Goal: Task Accomplishment & Management: Use online tool/utility

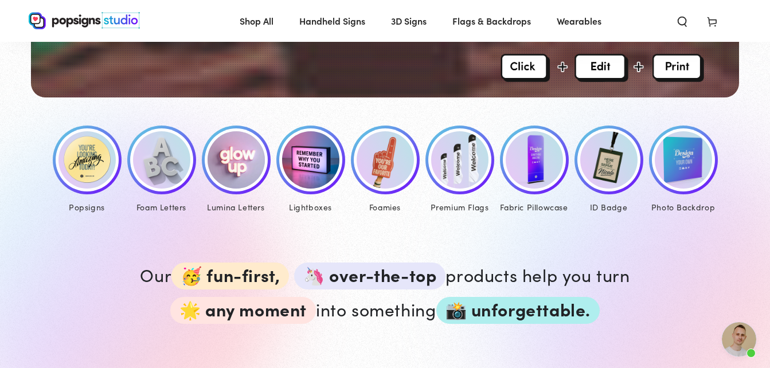
scroll to position [517, 0]
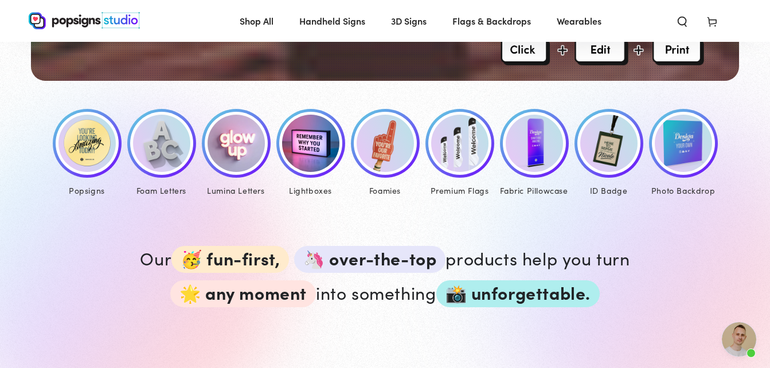
click at [611, 139] on img at bounding box center [608, 143] width 57 height 57
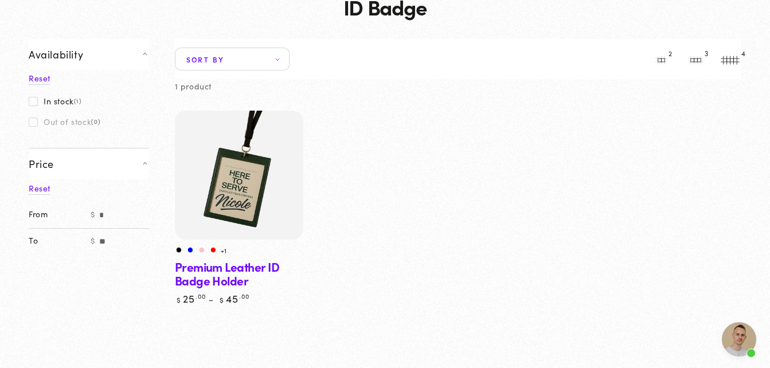
scroll to position [108, 0]
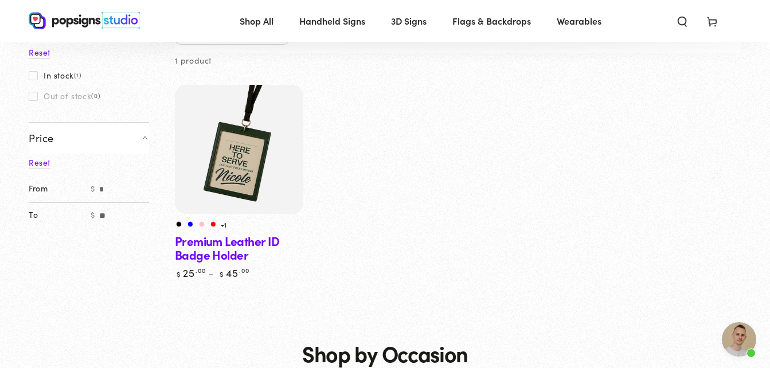
click at [235, 242] on link "Premium Leather ID Badge Holder" at bounding box center [239, 182] width 129 height 195
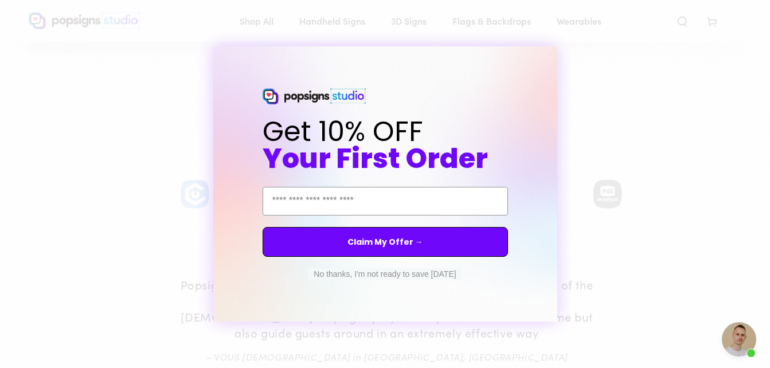
scroll to position [412, 0]
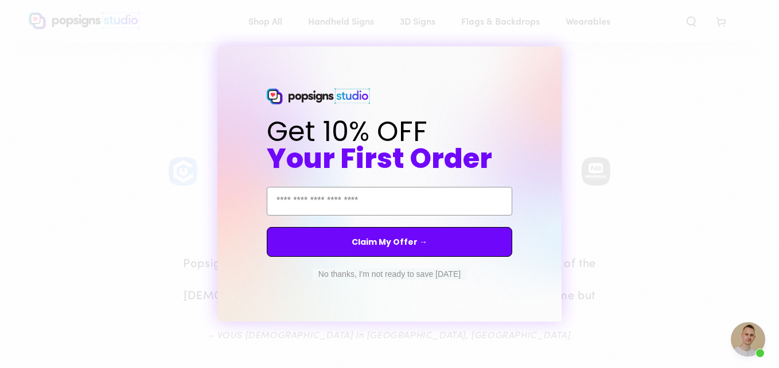
drag, startPoint x: 777, startPoint y: 50, endPoint x: 775, endPoint y: 84, distance: 33.9
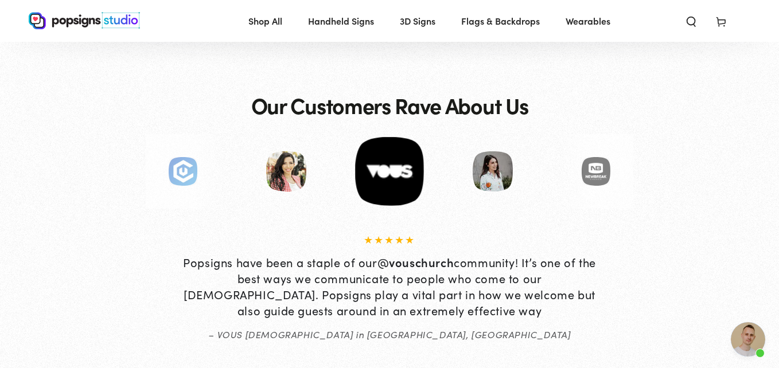
click at [580, 119] on div "Close dialog Get 10% OFF Your First Order Email Address Claim My Offer → No tha…" at bounding box center [389, 184] width 779 height 368
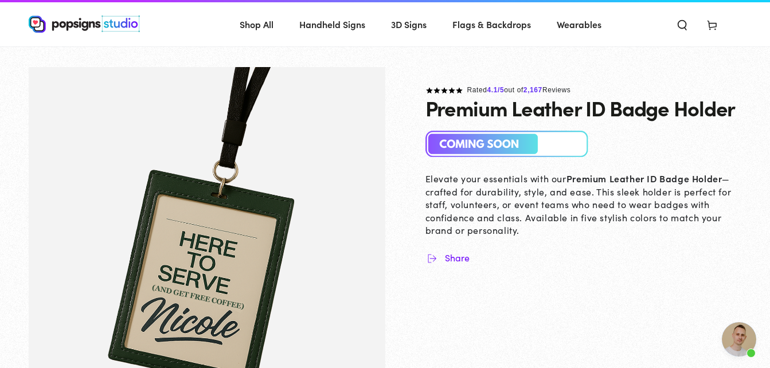
scroll to position [0, 0]
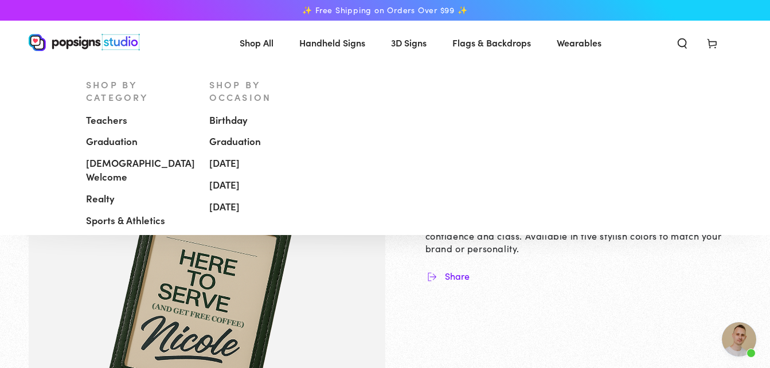
click at [159, 157] on span "[DEMOGRAPHIC_DATA] Welcome" at bounding box center [140, 171] width 109 height 28
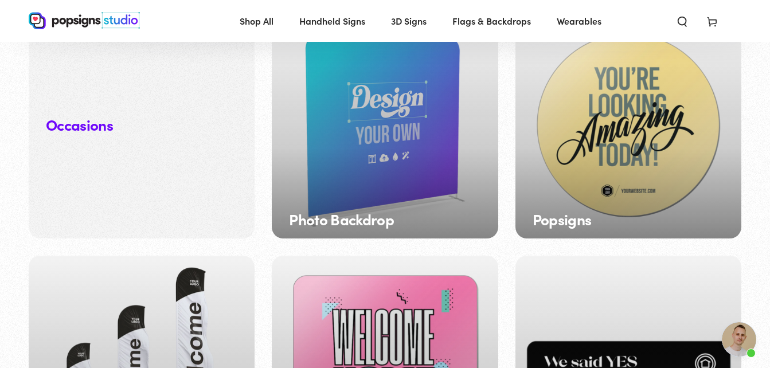
scroll to position [1122, 0]
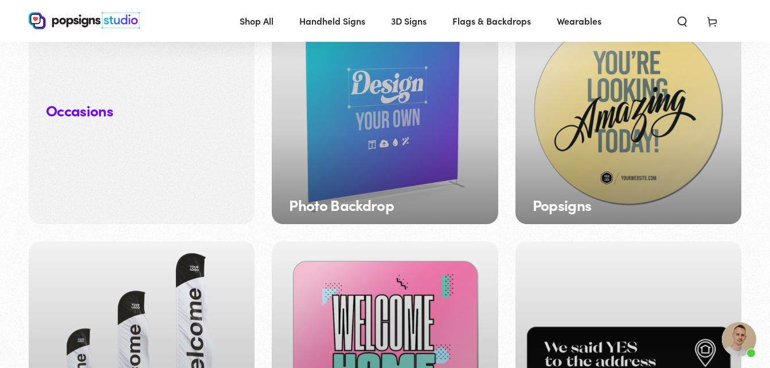
click at [580, 147] on div "Popsigns" at bounding box center [629, 111] width 226 height 226
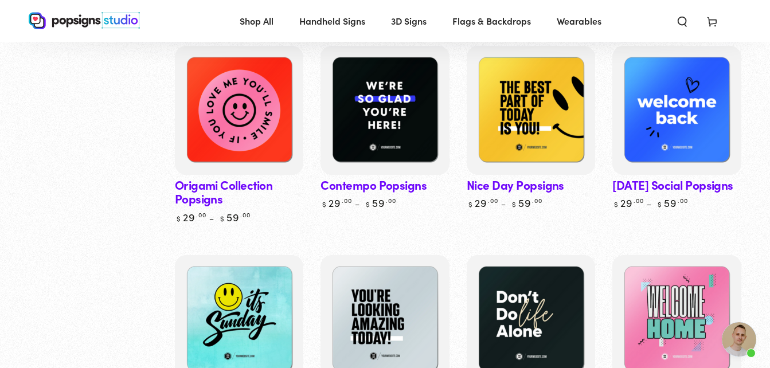
scroll to position [361, 0]
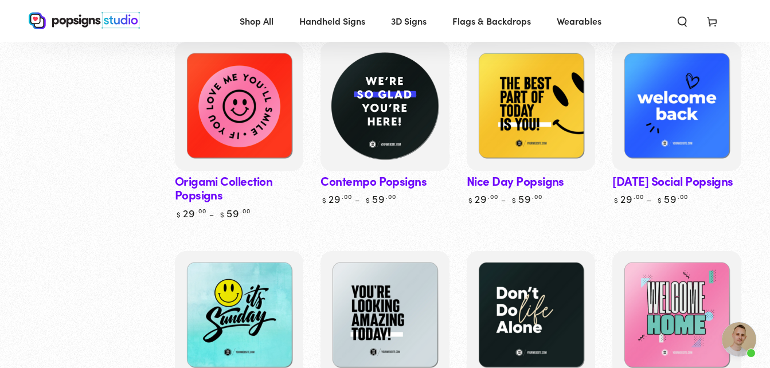
click at [401, 130] on img at bounding box center [385, 106] width 132 height 132
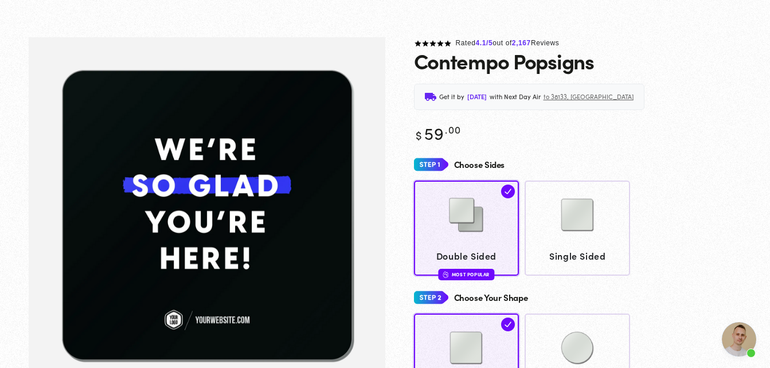
scroll to position [102, 0]
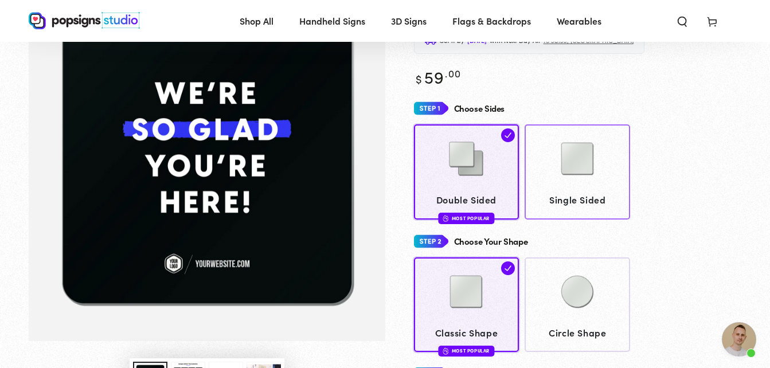
click at [579, 182] on img at bounding box center [577, 158] width 57 height 57
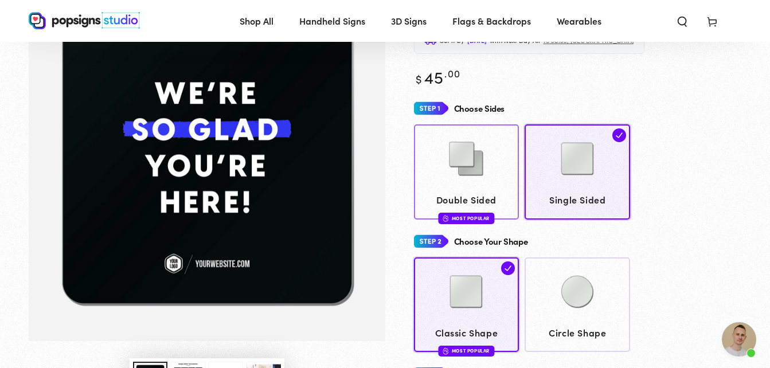
click at [502, 178] on div at bounding box center [466, 159] width 95 height 57
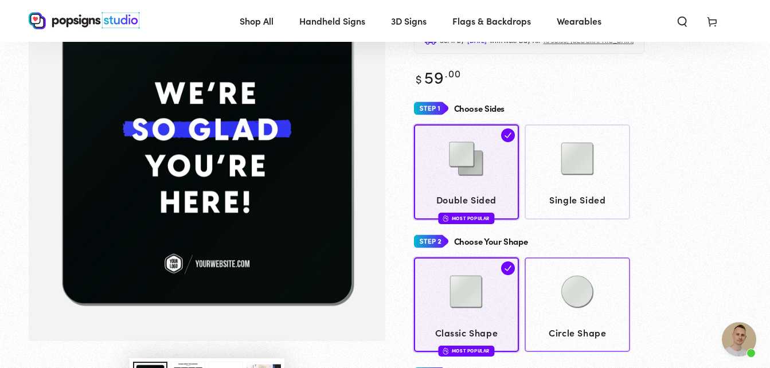
click at [594, 302] on img at bounding box center [577, 291] width 57 height 57
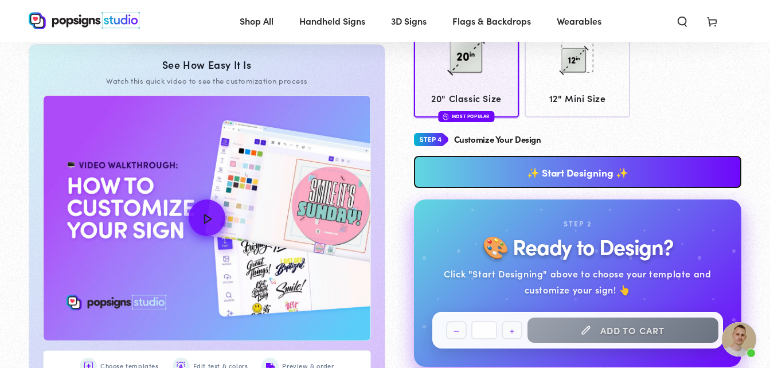
scroll to position [474, 0]
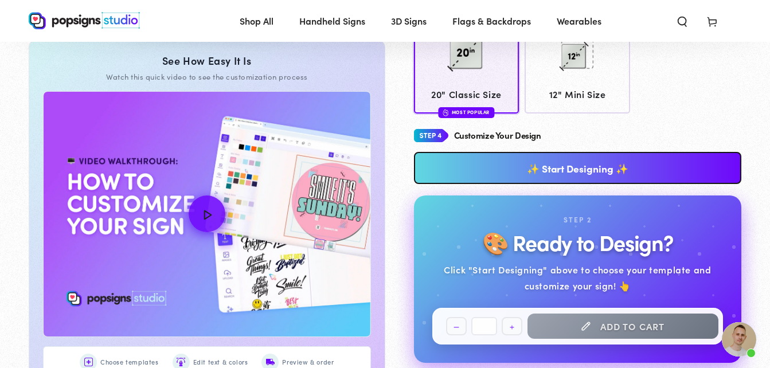
click at [625, 172] on link "✨ Start Designing ✨" at bounding box center [578, 168] width 328 height 32
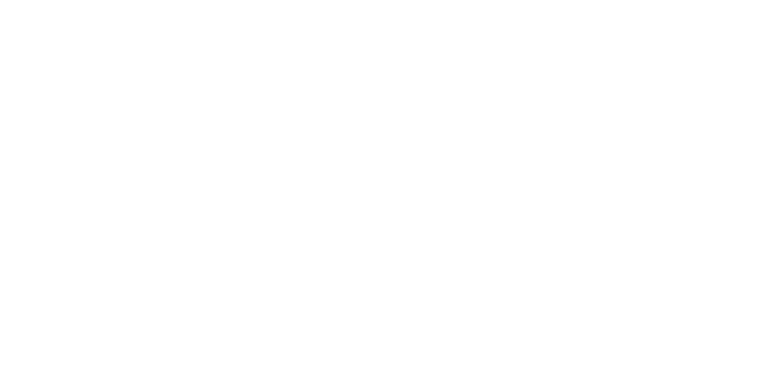
scroll to position [0, 0]
type textarea "An ancient tree with a door leading to a magical world"
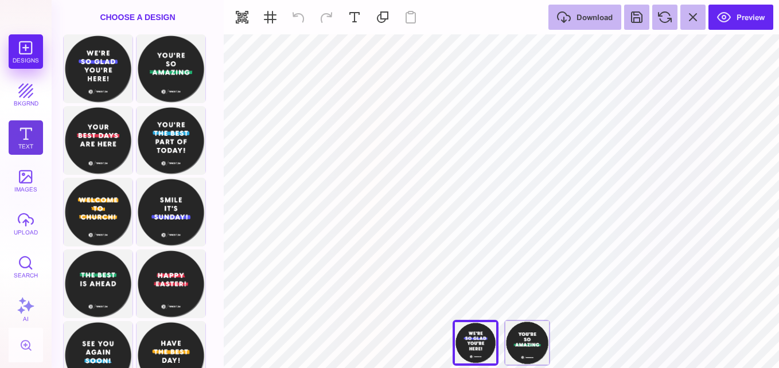
click at [23, 139] on button "Text" at bounding box center [26, 137] width 34 height 34
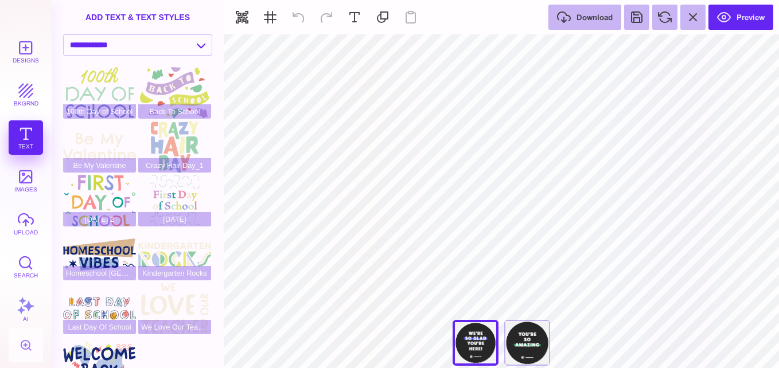
type input "#FFFFFF"
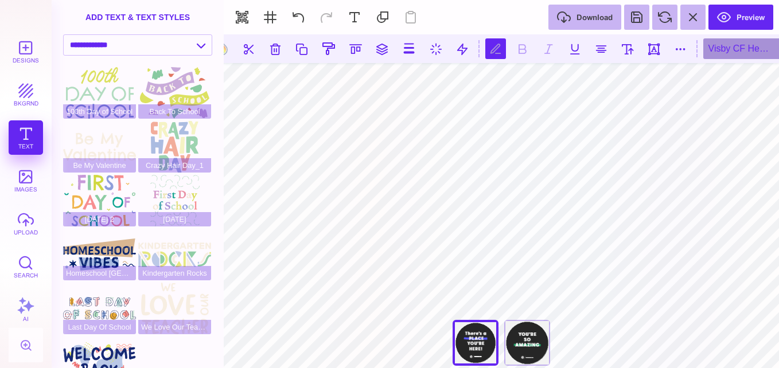
scroll to position [1, 1]
type textarea "********* ****** **** ****"
click at [679, 58] on button at bounding box center [680, 48] width 21 height 21
type input "*"
type input "***"
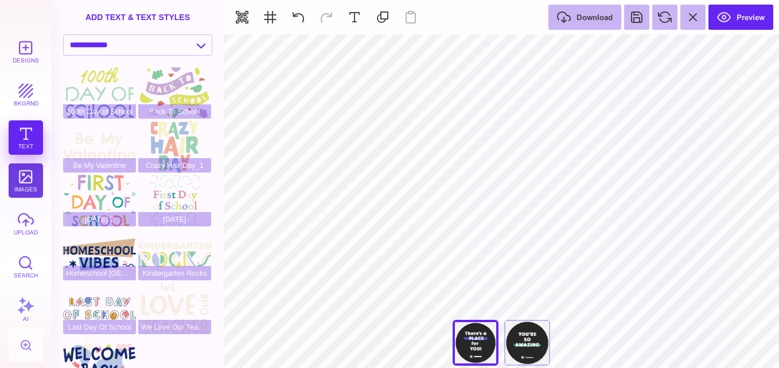
click at [26, 176] on button "images" at bounding box center [26, 180] width 34 height 34
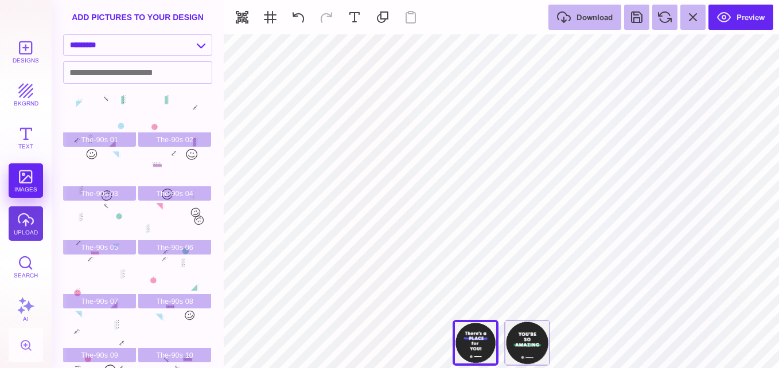
click at [21, 237] on button "upload" at bounding box center [26, 223] width 34 height 34
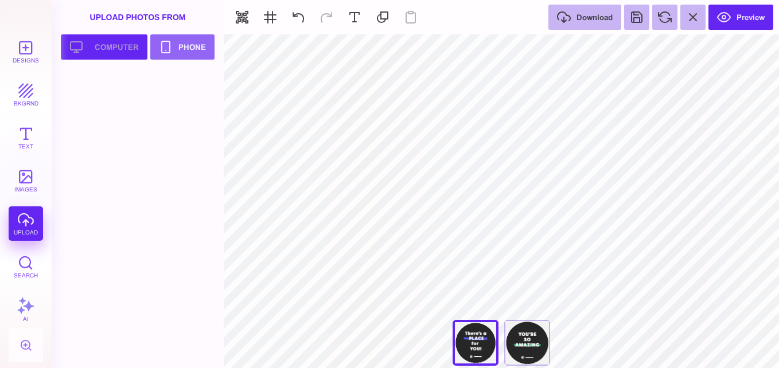
click at [115, 45] on button "Upload your artwork Computer" at bounding box center [104, 46] width 87 height 25
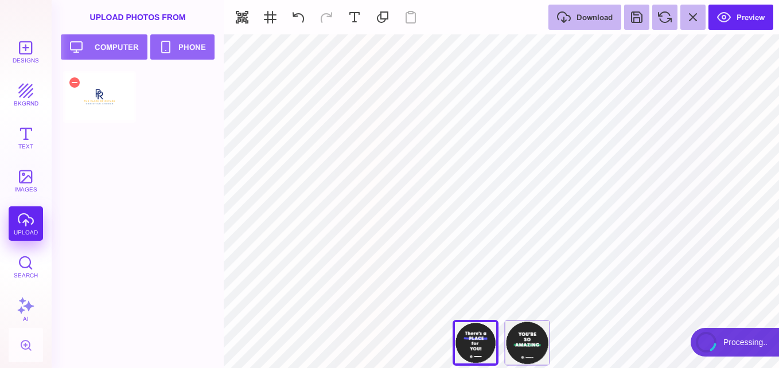
type input "#000000"
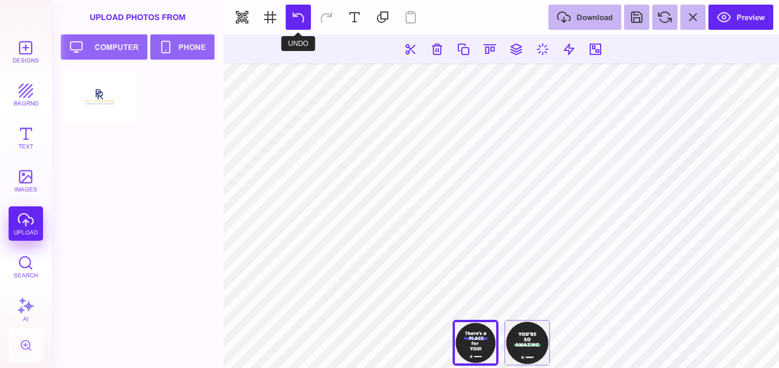
click at [303, 20] on button at bounding box center [298, 17] width 25 height 25
